Goal: Navigation & Orientation: Find specific page/section

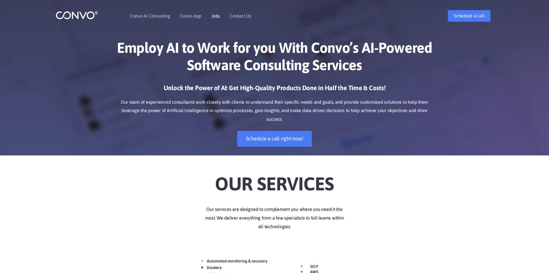
click at [216, 17] on link "Jobs" at bounding box center [215, 16] width 9 height 5
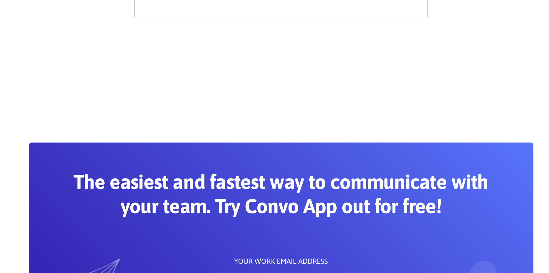
scroll to position [387, 0]
